Goal: Task Accomplishment & Management: Manage account settings

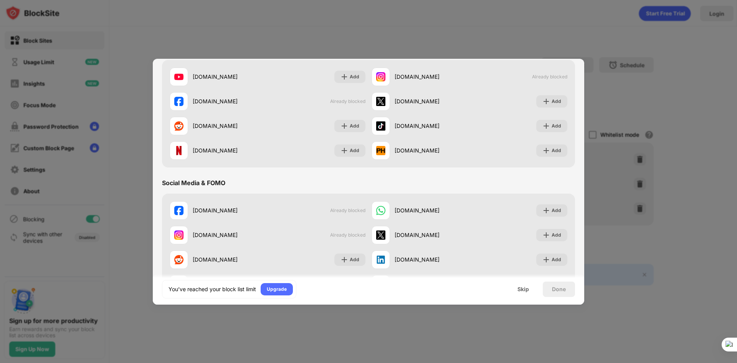
scroll to position [115, 0]
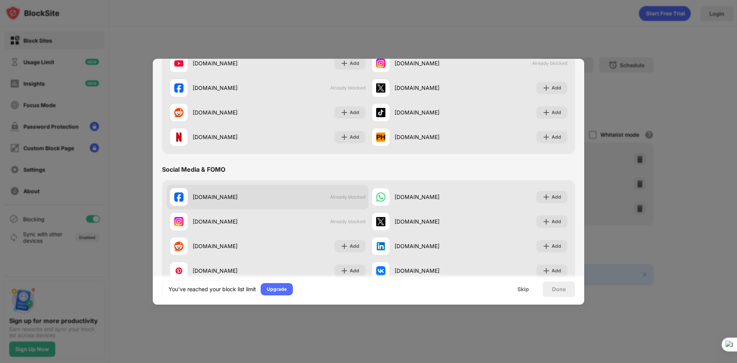
click at [279, 195] on div "facebook.com Already blocked" at bounding box center [268, 197] width 202 height 25
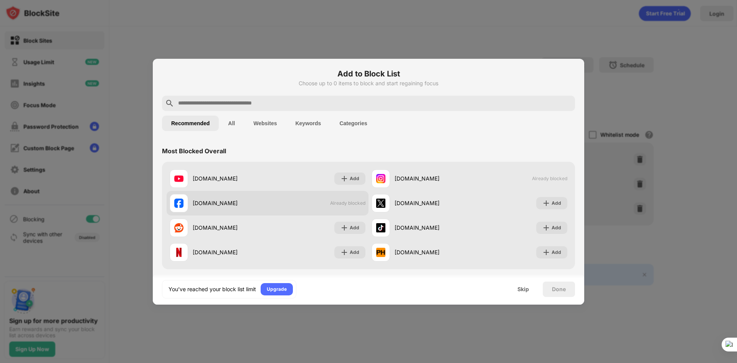
click at [333, 202] on span "Already blocked" at bounding box center [347, 203] width 35 height 6
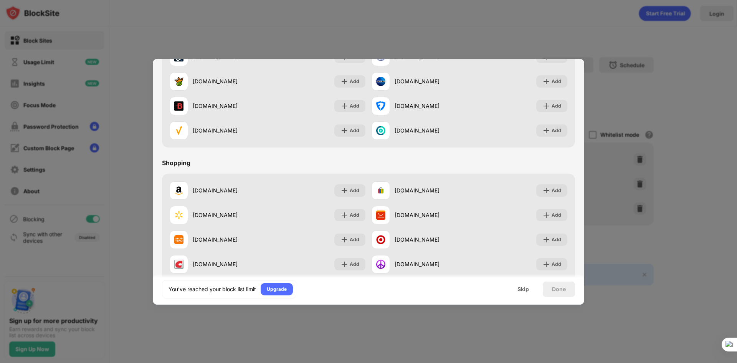
scroll to position [804, 0]
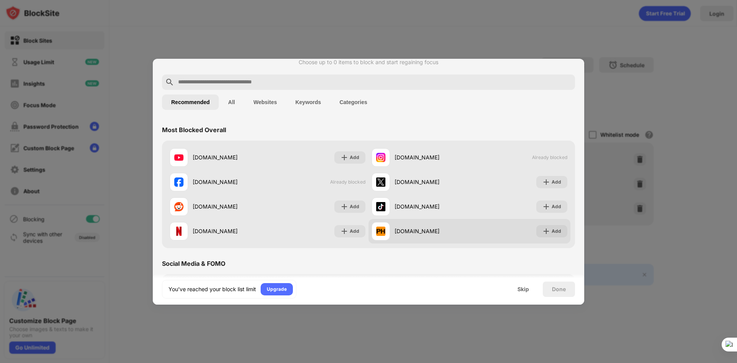
scroll to position [38, 0]
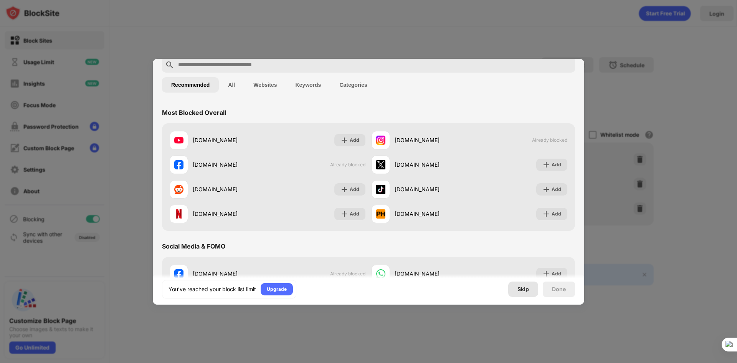
click at [528, 292] on div "Skip" at bounding box center [523, 288] width 30 height 15
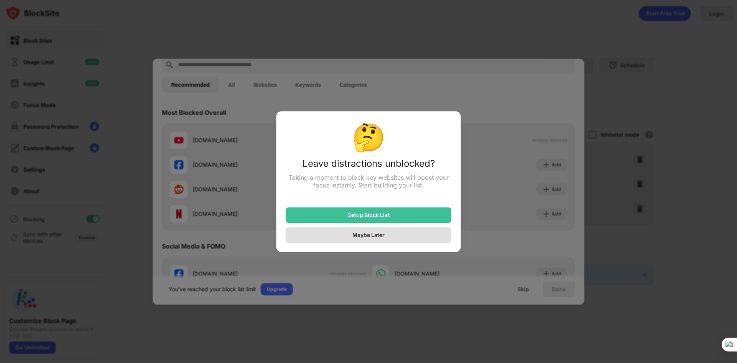
click at [397, 239] on div "Maybe Later" at bounding box center [368, 234] width 166 height 15
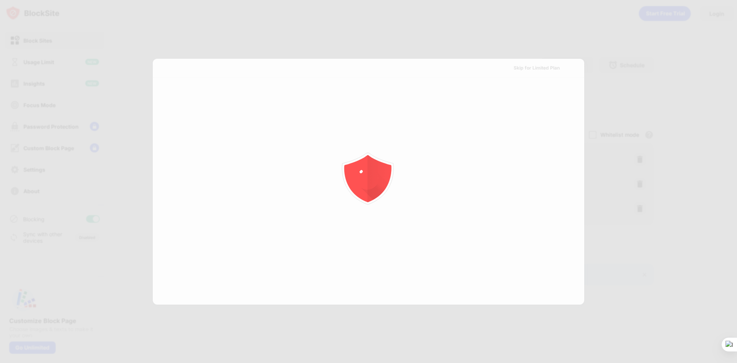
scroll to position [0, 0]
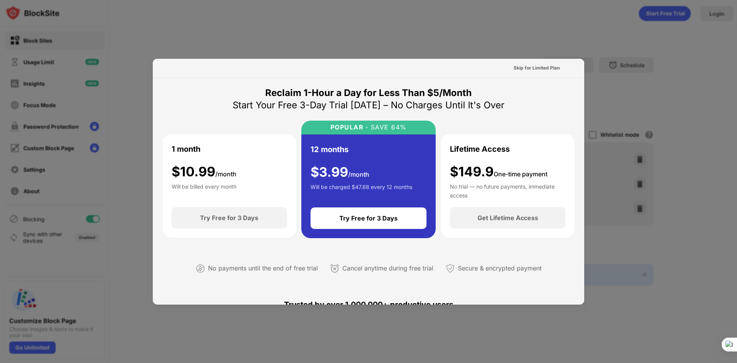
click at [522, 43] on div at bounding box center [368, 181] width 737 height 363
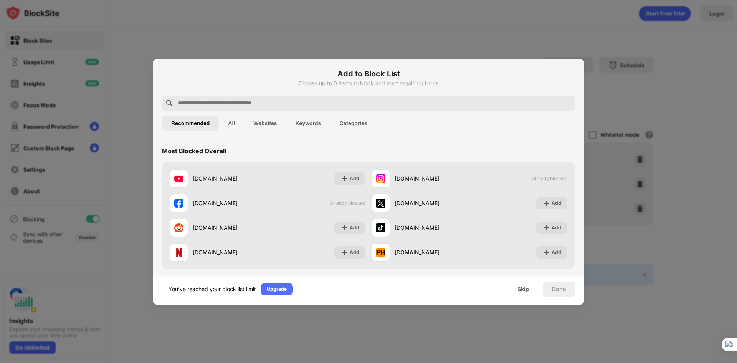
click at [228, 122] on button "All" at bounding box center [231, 122] width 25 height 15
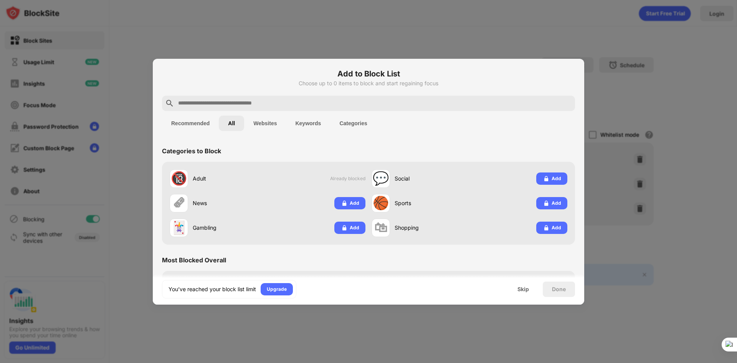
click at [266, 126] on button "Websites" at bounding box center [265, 122] width 42 height 15
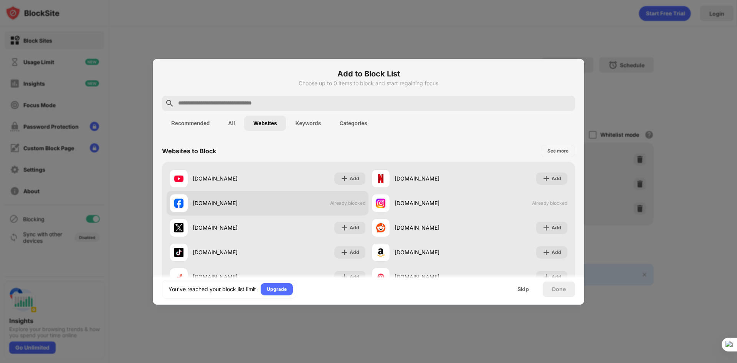
click at [215, 201] on div "[DOMAIN_NAME]" at bounding box center [219, 203] width 98 height 18
click at [215, 201] on div "[DOMAIN_NAME]" at bounding box center [230, 203] width 75 height 8
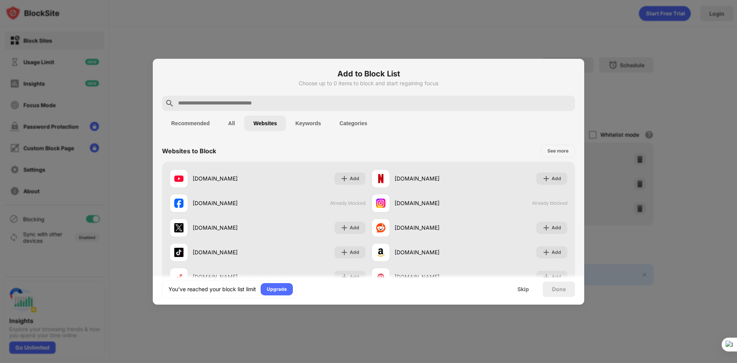
click at [308, 122] on button "Keywords" at bounding box center [308, 122] width 44 height 15
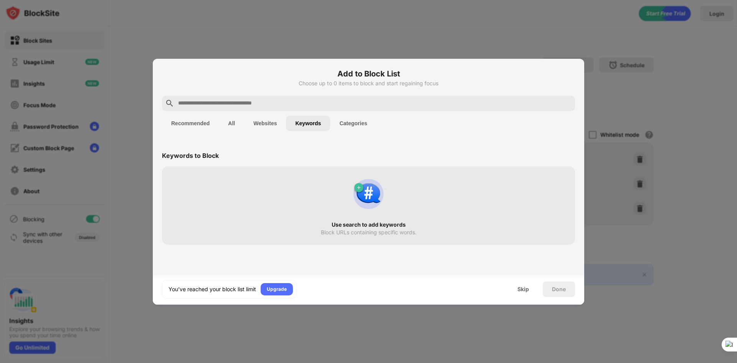
click at [366, 121] on button "Categories" at bounding box center [353, 122] width 46 height 15
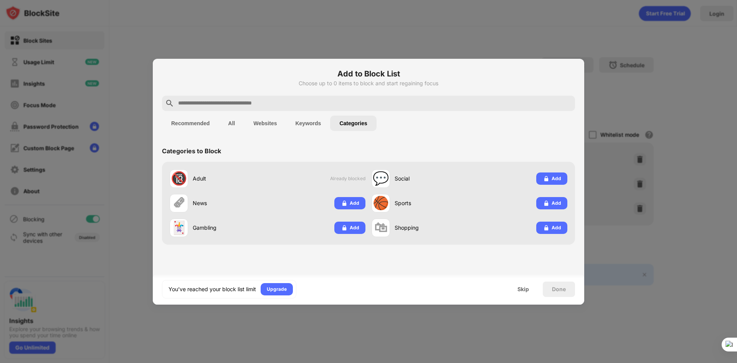
click at [230, 103] on input "text" at bounding box center [374, 103] width 394 height 9
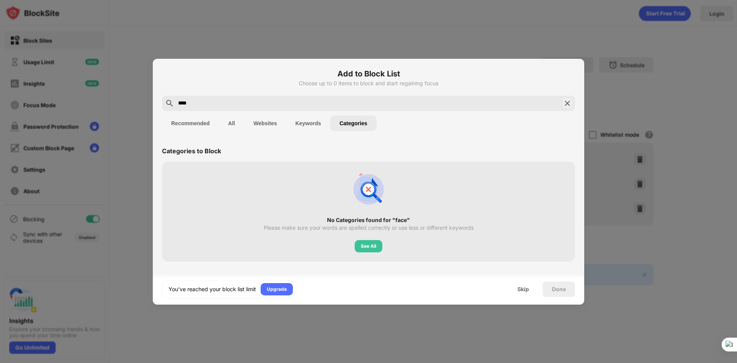
type input "****"
drag, startPoint x: 560, startPoint y: 106, endPoint x: 565, endPoint y: 104, distance: 5.5
click at [560, 106] on div "****" at bounding box center [368, 103] width 413 height 15
click at [566, 104] on img at bounding box center [566, 103] width 9 height 9
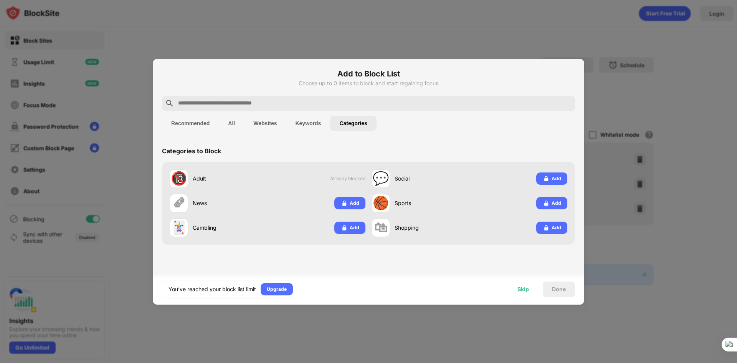
click at [524, 287] on div "Skip" at bounding box center [523, 289] width 12 height 6
